Goal: Task Accomplishment & Management: Manage account settings

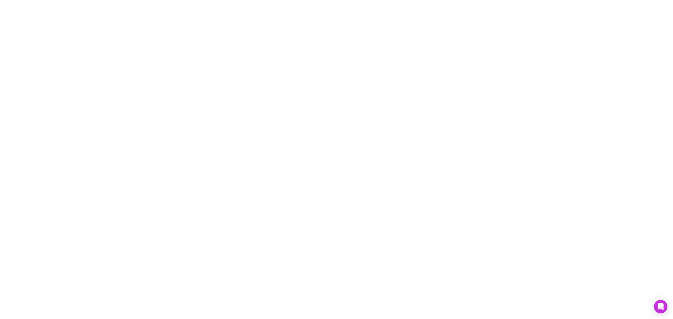
click at [177, 42] on div at bounding box center [336, 159] width 673 height 319
click at [185, 115] on div at bounding box center [336, 159] width 673 height 319
click at [245, 153] on div at bounding box center [336, 159] width 673 height 319
